Goal: Information Seeking & Learning: Learn about a topic

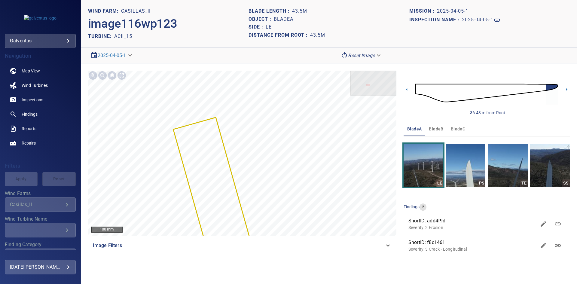
click at [26, 204] on div "Casillas_II" at bounding box center [36, 205] width 53 height 6
click at [30, 93] on link "Inspections" at bounding box center [40, 100] width 71 height 14
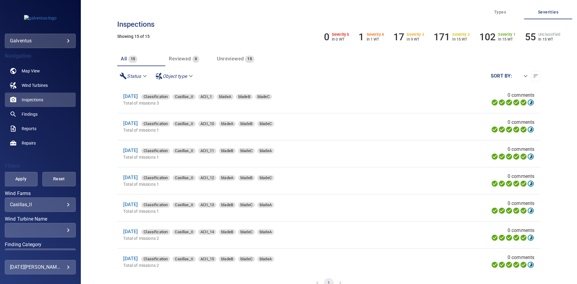
click at [41, 198] on div "**********" at bounding box center [40, 204] width 71 height 14
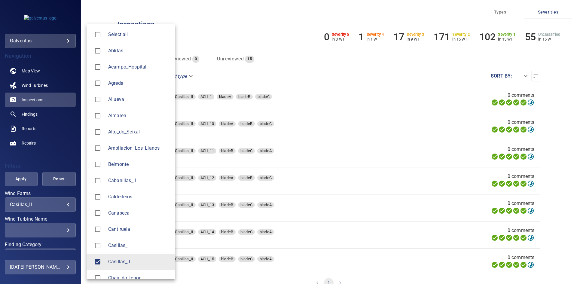
click at [41, 205] on body "**********" at bounding box center [288, 142] width 577 height 284
click at [105, 261] on div at bounding box center [99, 261] width 17 height 13
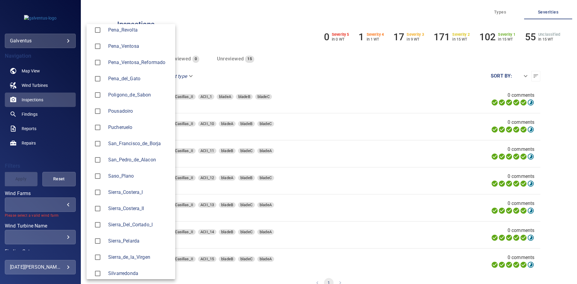
scroll to position [661, 0]
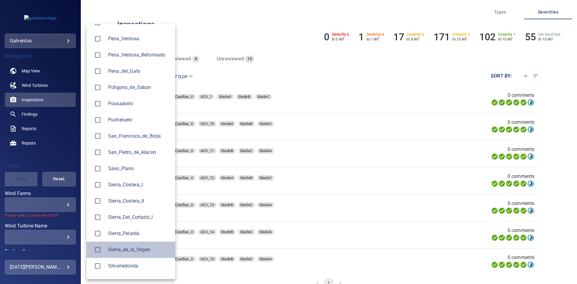
click at [131, 251] on span "Sierra_de_la_Virgen" at bounding box center [139, 249] width 62 height 7
type input "**********"
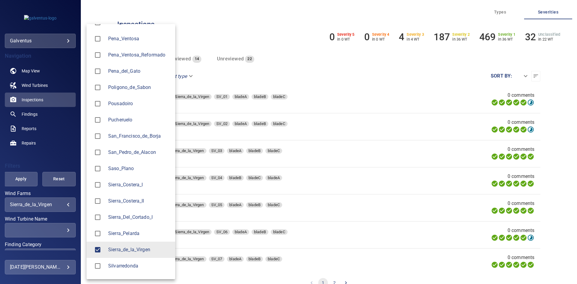
click at [51, 232] on div at bounding box center [288, 142] width 577 height 284
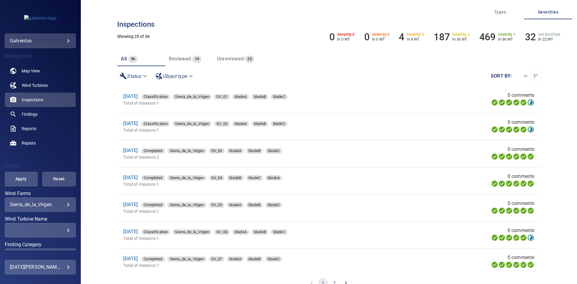
click at [50, 232] on div "​" at bounding box center [40, 230] width 61 height 6
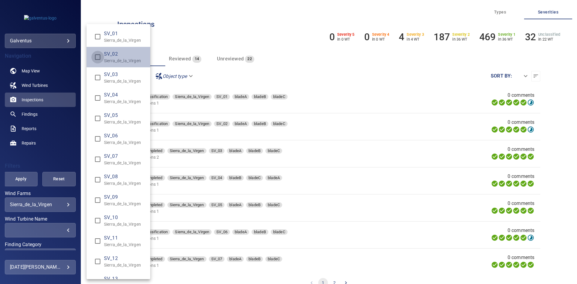
type input "**********"
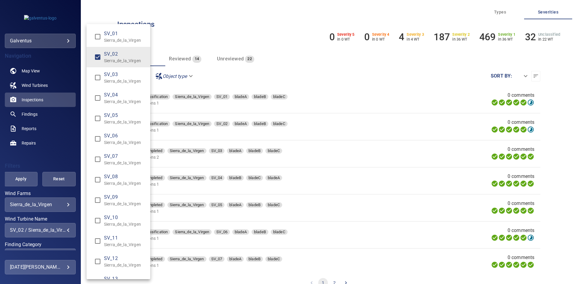
click at [30, 178] on div "Wind Turbine Name" at bounding box center [288, 142] width 577 height 284
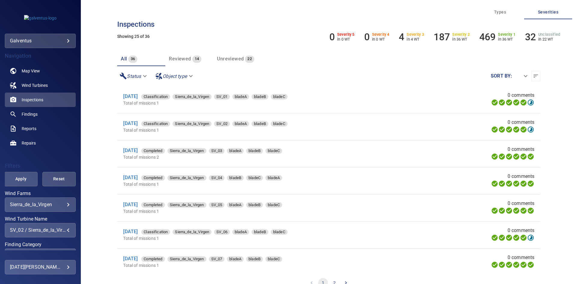
click at [24, 179] on span "Apply" at bounding box center [21, 179] width 18 height 8
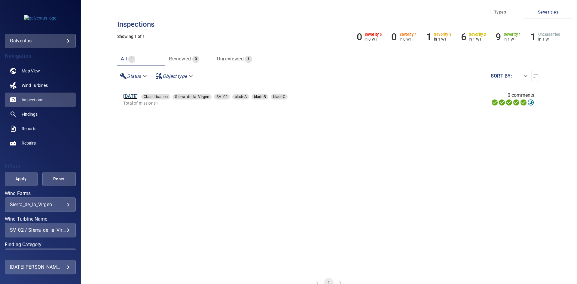
click at [128, 95] on link "[DATE]" at bounding box center [130, 96] width 14 height 6
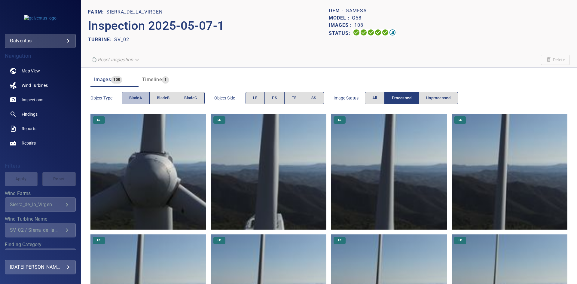
click at [142, 101] on span "bladeA" at bounding box center [135, 98] width 13 height 7
click at [169, 101] on span "bladeB" at bounding box center [163, 98] width 13 height 7
click at [136, 99] on span "bladeA" at bounding box center [135, 98] width 13 height 7
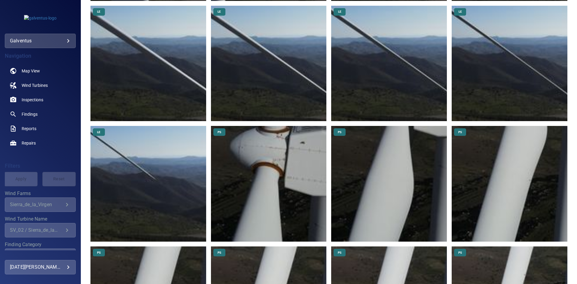
scroll to position [240, 0]
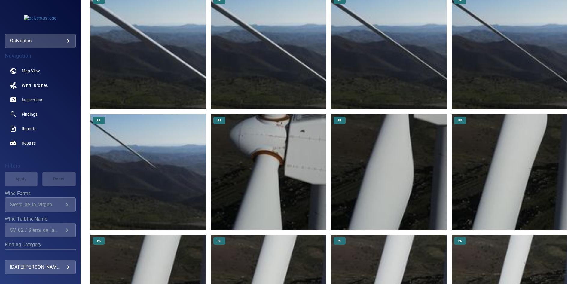
click at [159, 177] on img at bounding box center [148, 172] width 116 height 116
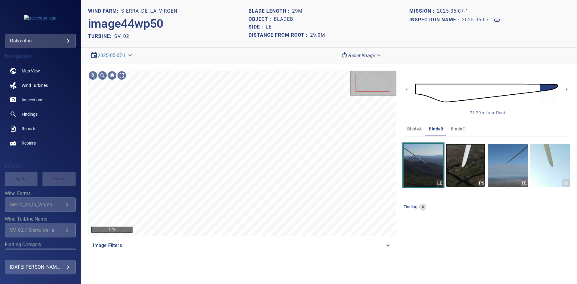
click at [469, 163] on img "button" at bounding box center [466, 165] width 40 height 43
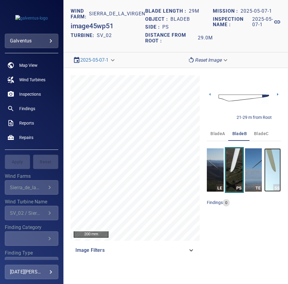
click at [273, 157] on img "button" at bounding box center [272, 169] width 17 height 43
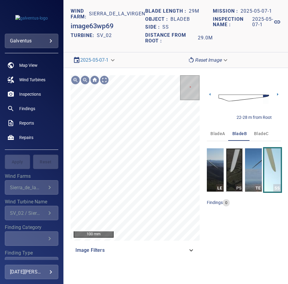
click at [230, 184] on img "button" at bounding box center [234, 169] width 17 height 43
